Goal: Find specific fact: Find specific fact

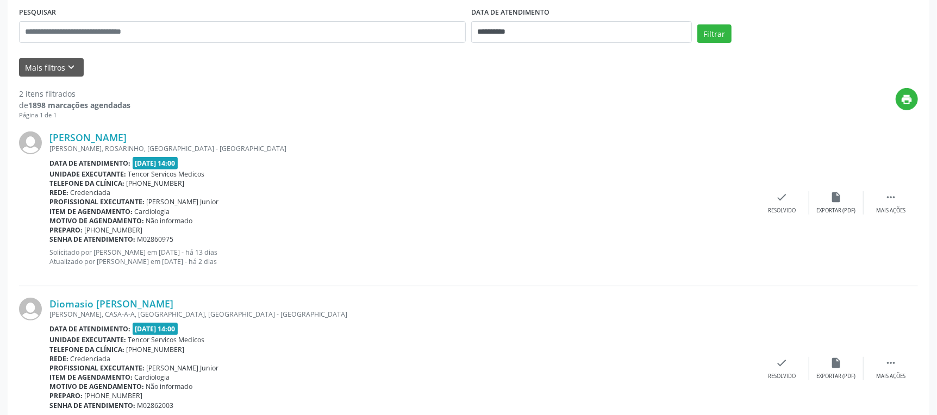
scroll to position [260, 0]
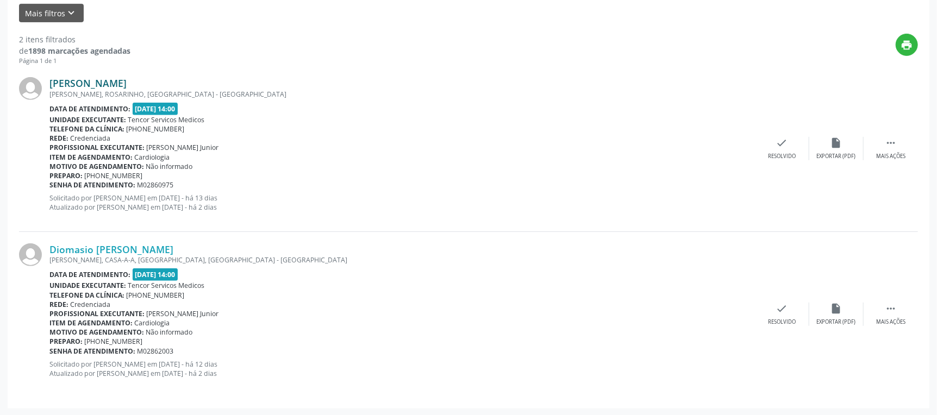
click at [127, 85] on link "[PERSON_NAME]" at bounding box center [87, 83] width 77 height 12
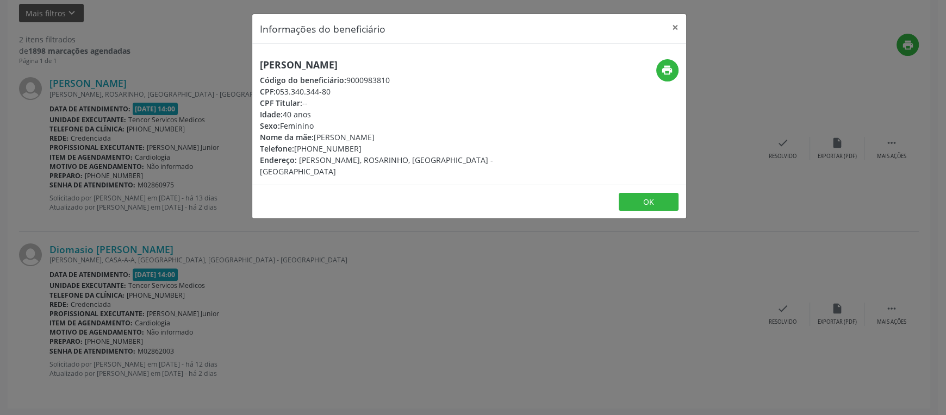
drag, startPoint x: 406, startPoint y: 65, endPoint x: 234, endPoint y: 64, distance: 171.8
click at [234, 64] on div "Informações do beneficiário × [PERSON_NAME] Código do beneficiário: 9000983810 …" at bounding box center [473, 207] width 946 height 415
copy h5 "[PERSON_NAME]"
click at [678, 30] on button "×" at bounding box center [675, 27] width 22 height 27
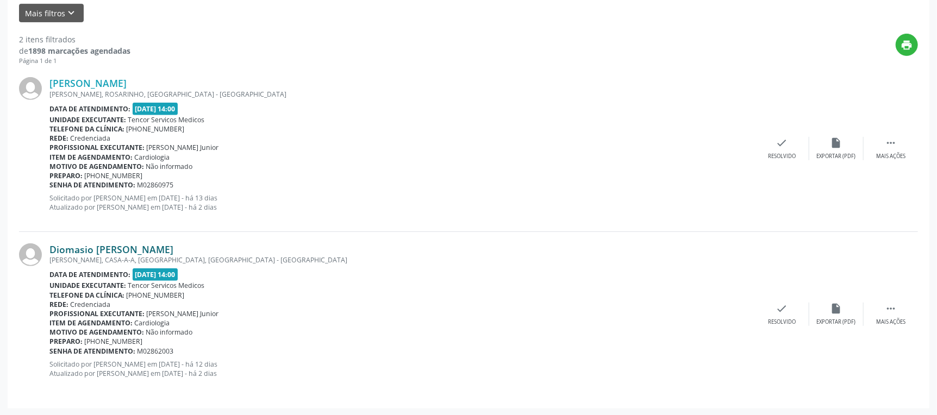
click at [125, 251] on link "Diomasio [PERSON_NAME]" at bounding box center [111, 250] width 124 height 12
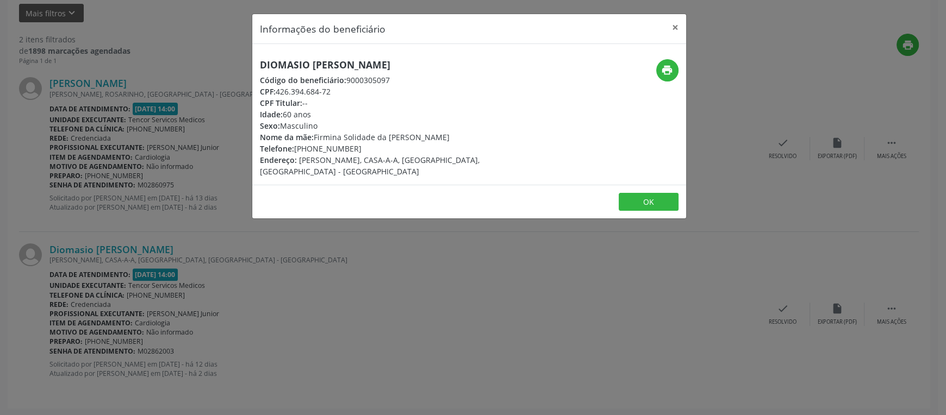
click at [375, 67] on h5 "Diomasio [PERSON_NAME]" at bounding box center [397, 64] width 274 height 11
drag, startPoint x: 372, startPoint y: 65, endPoint x: 260, endPoint y: 60, distance: 112.6
click at [260, 60] on h5 "Diomasio [PERSON_NAME]" at bounding box center [397, 64] width 274 height 11
copy h5 "Diomasio [PERSON_NAME]"
click at [673, 29] on button "×" at bounding box center [675, 27] width 22 height 27
